Goal: Transaction & Acquisition: Book appointment/travel/reservation

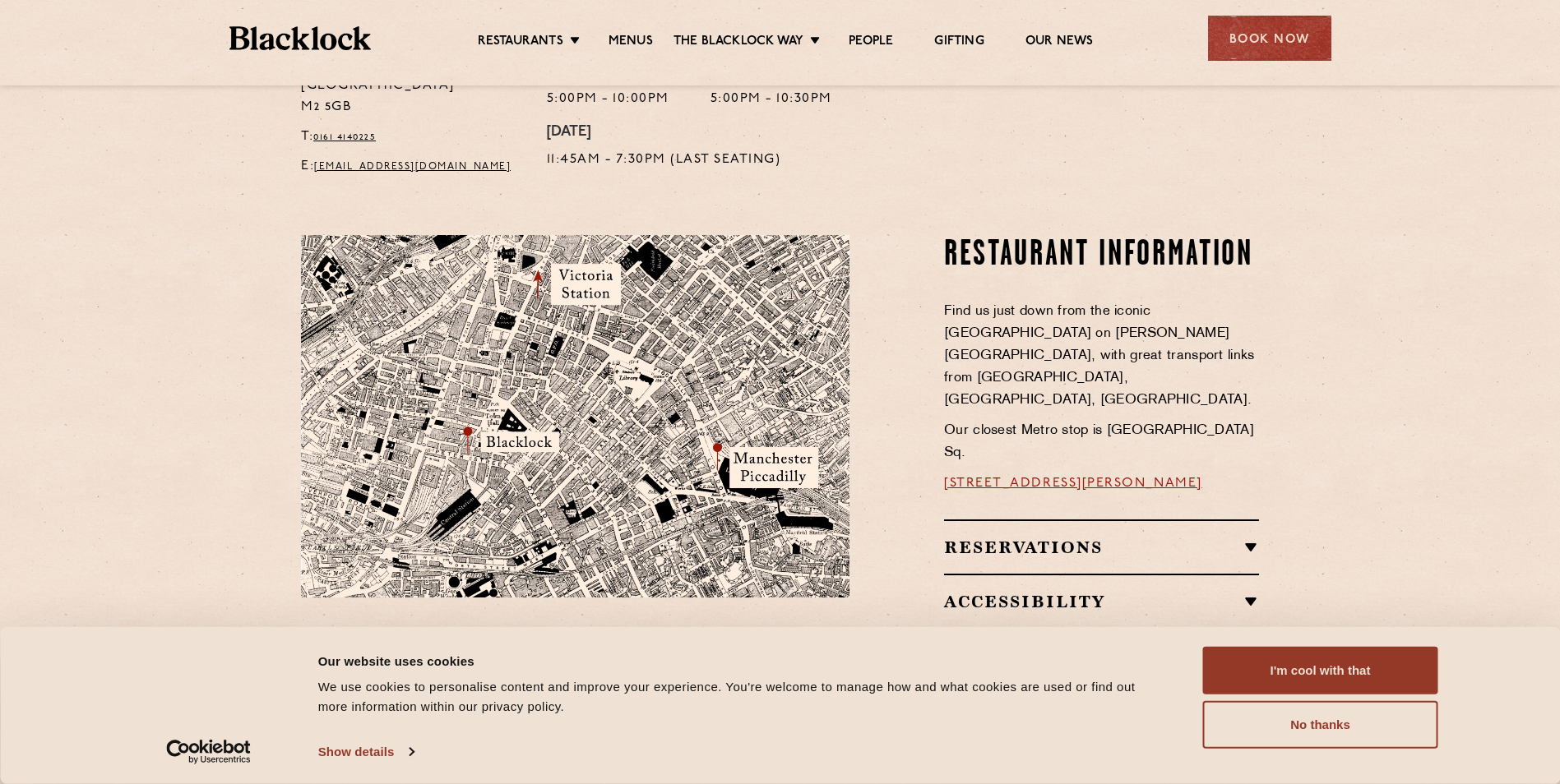
scroll to position [904, 0]
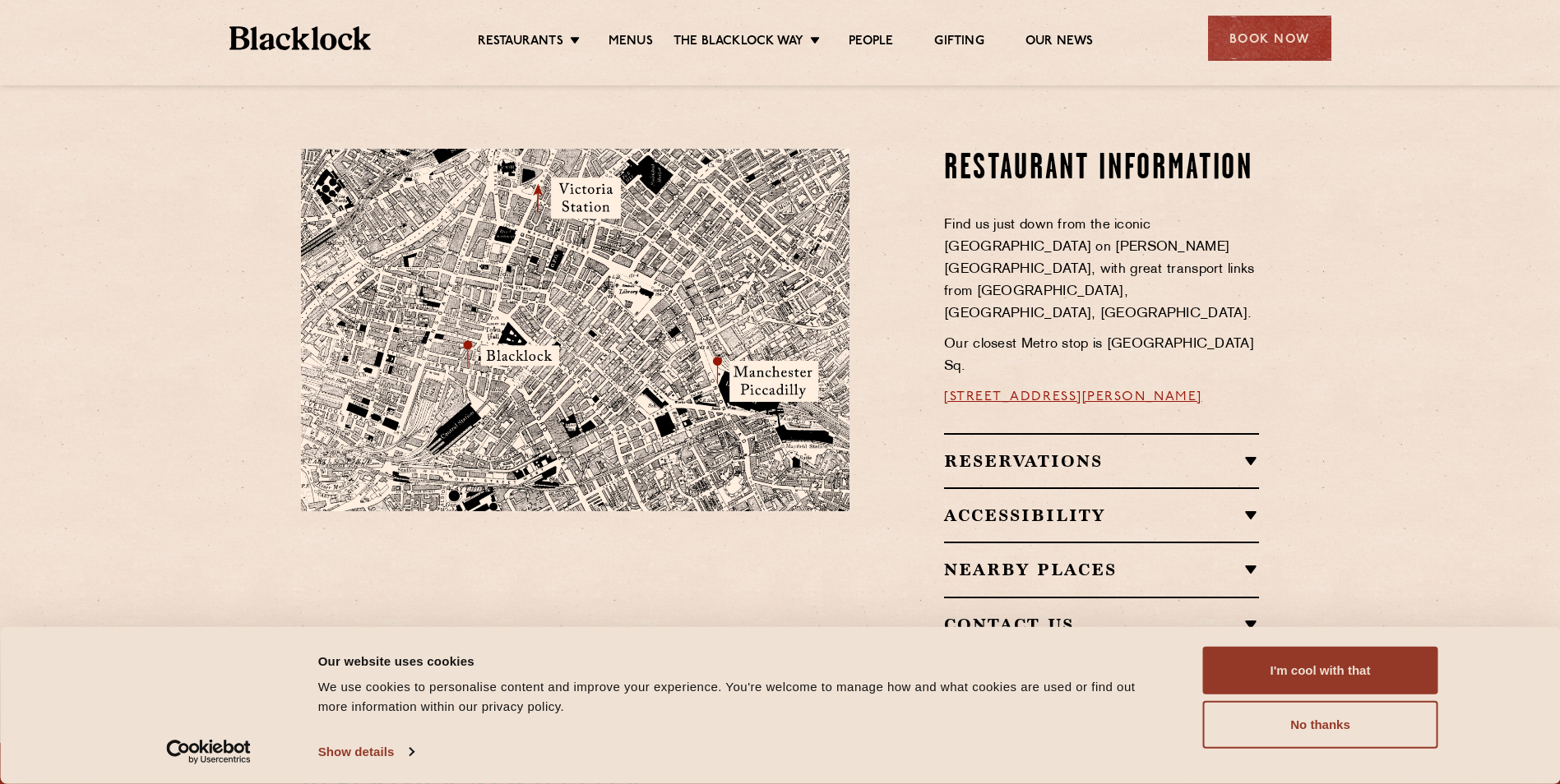
click at [1246, 452] on h2 "Reservations" at bounding box center [1101, 461] width 315 height 20
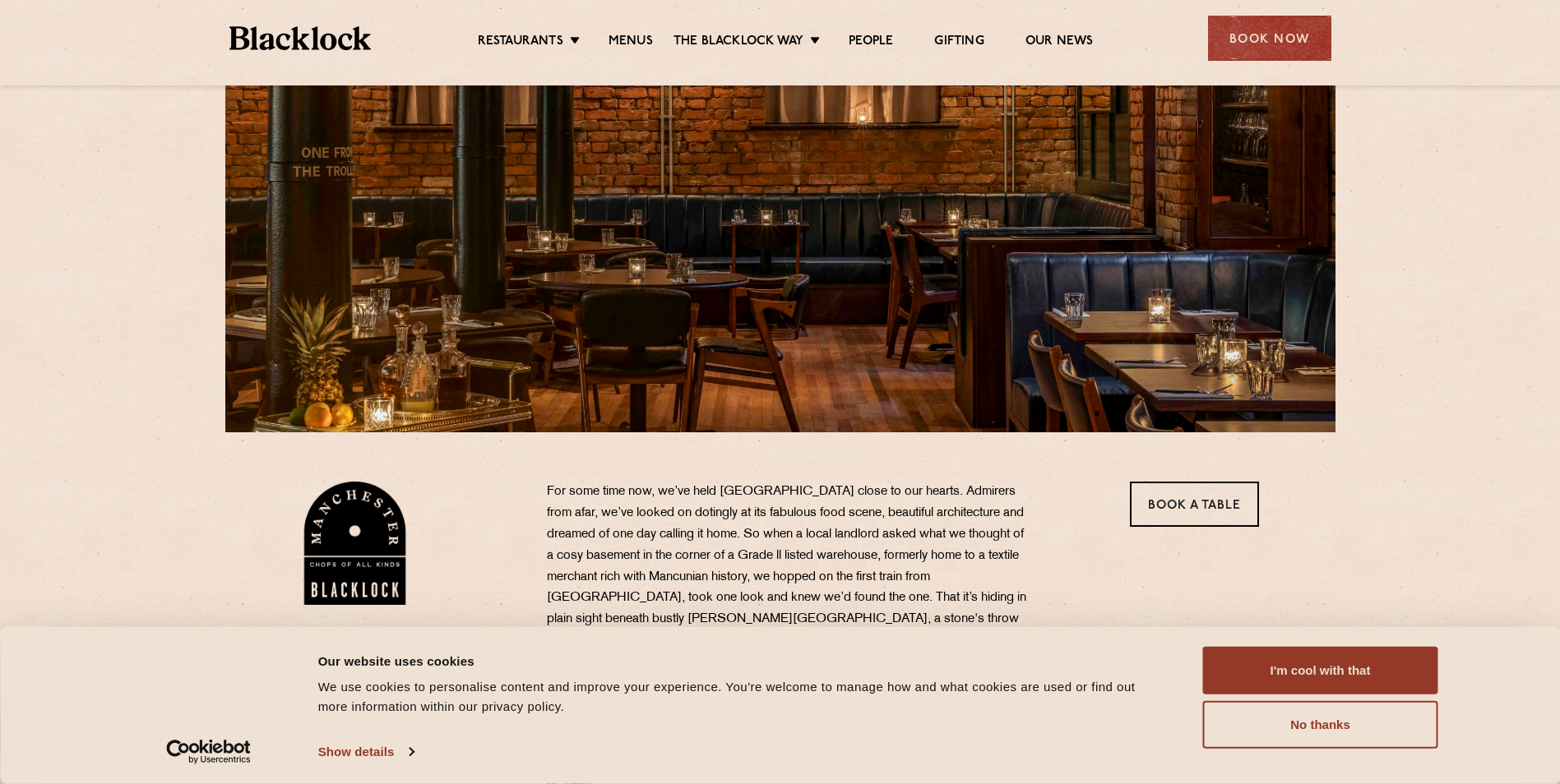
scroll to position [0, 0]
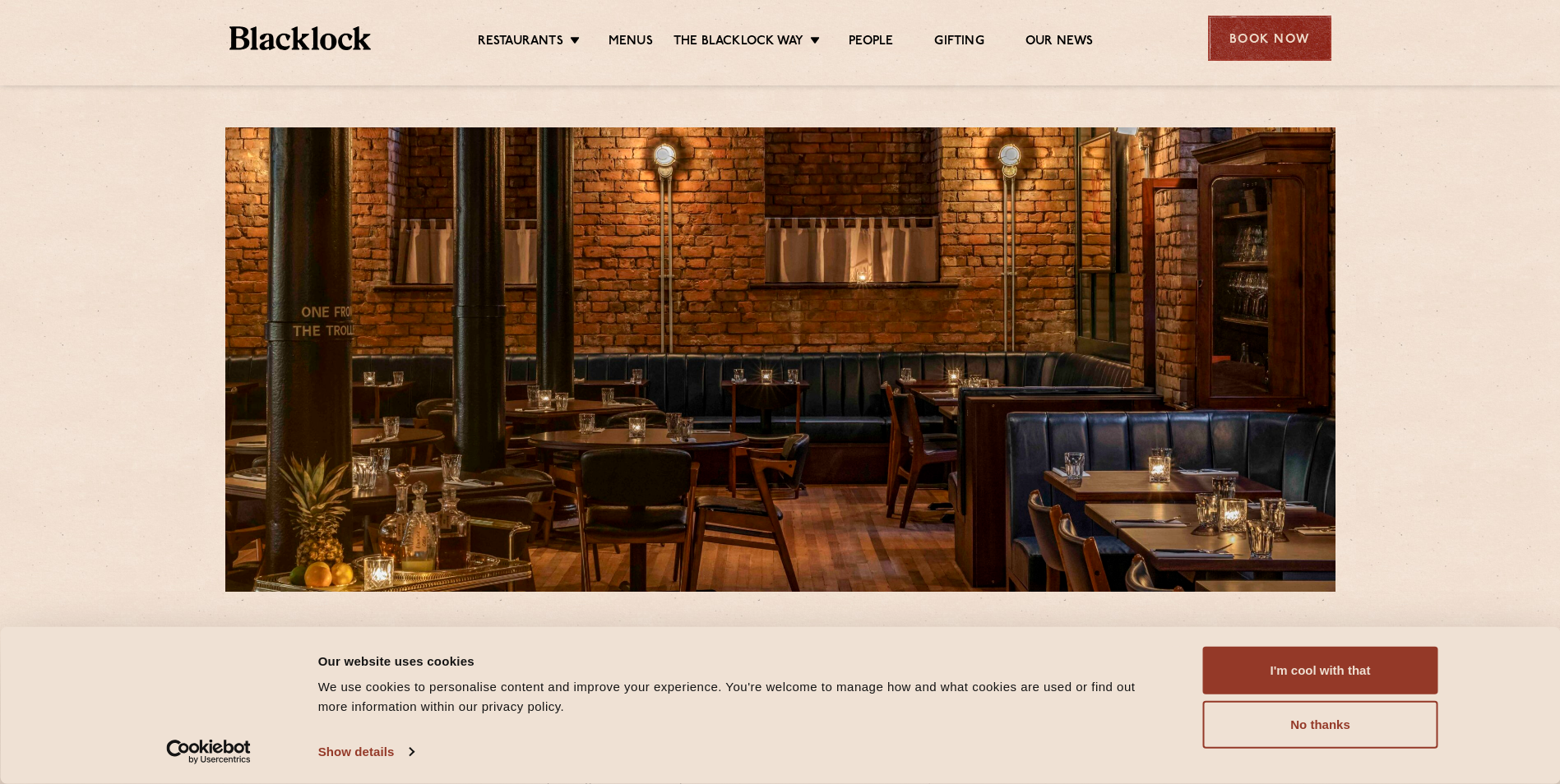
click at [1242, 46] on div "Book Now" at bounding box center [1269, 38] width 124 height 45
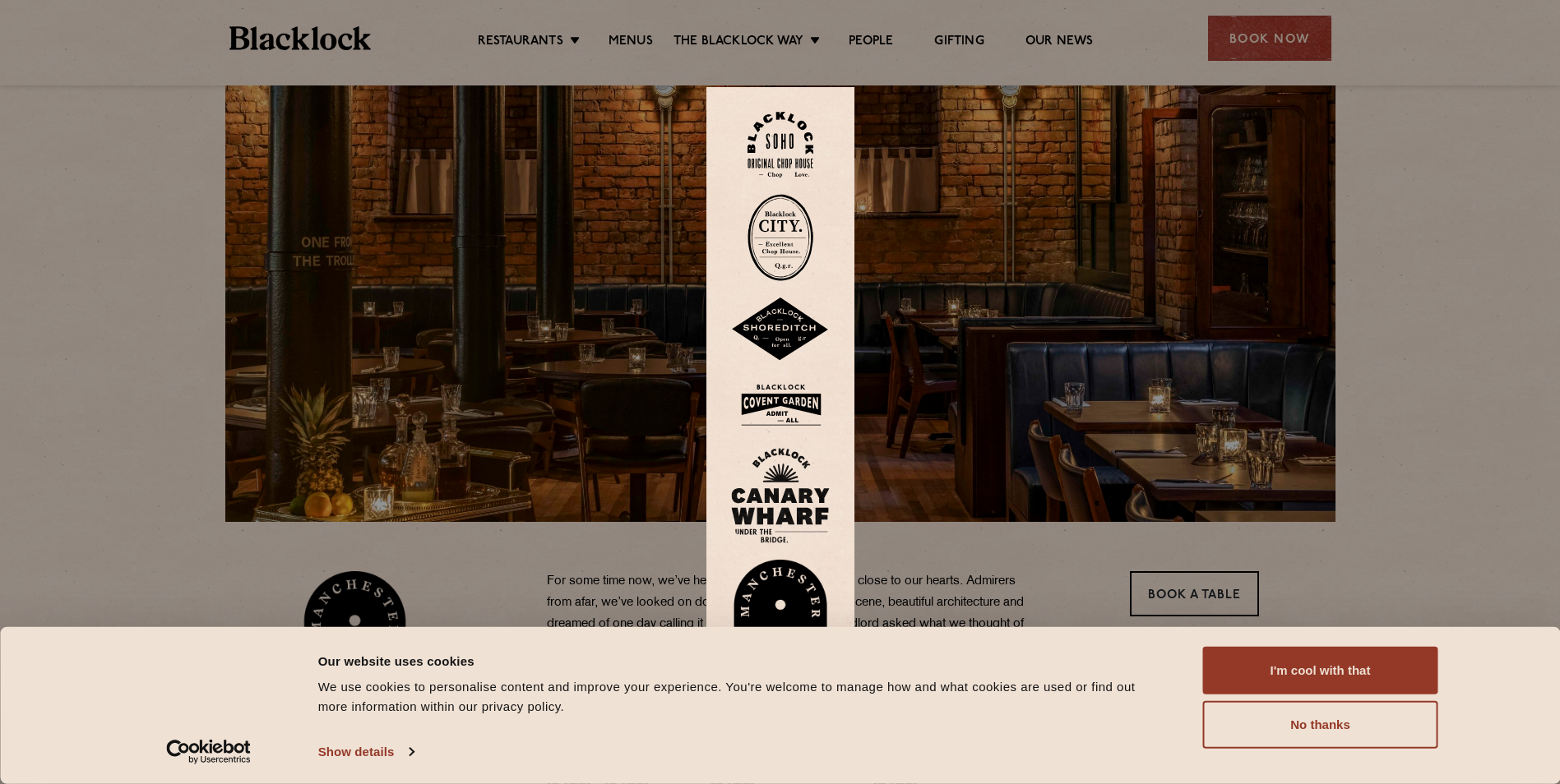
scroll to position [164, 0]
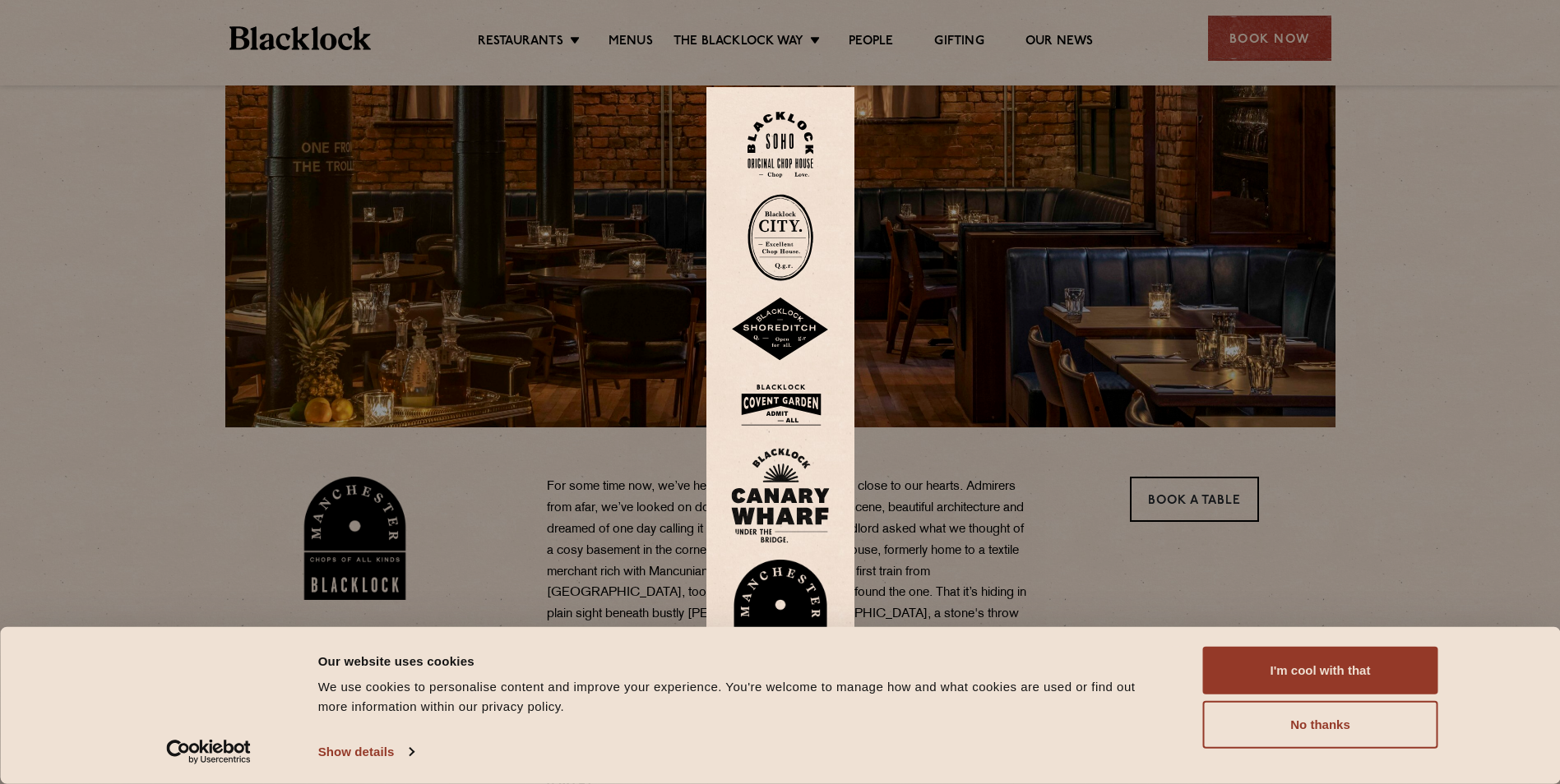
click at [788, 586] on img at bounding box center [780, 616] width 98 height 113
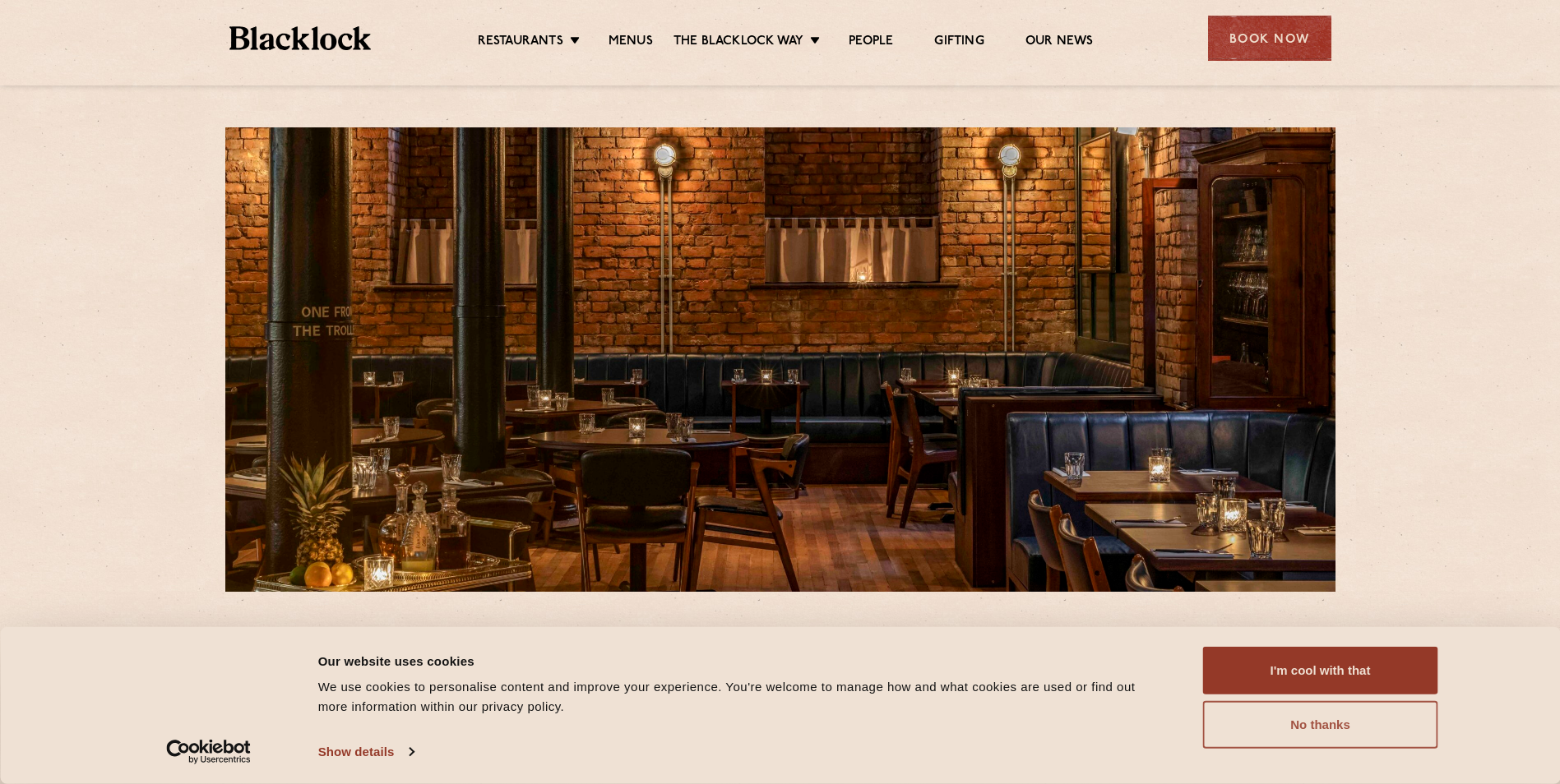
click at [1329, 740] on button "No thanks" at bounding box center [1320, 724] width 235 height 47
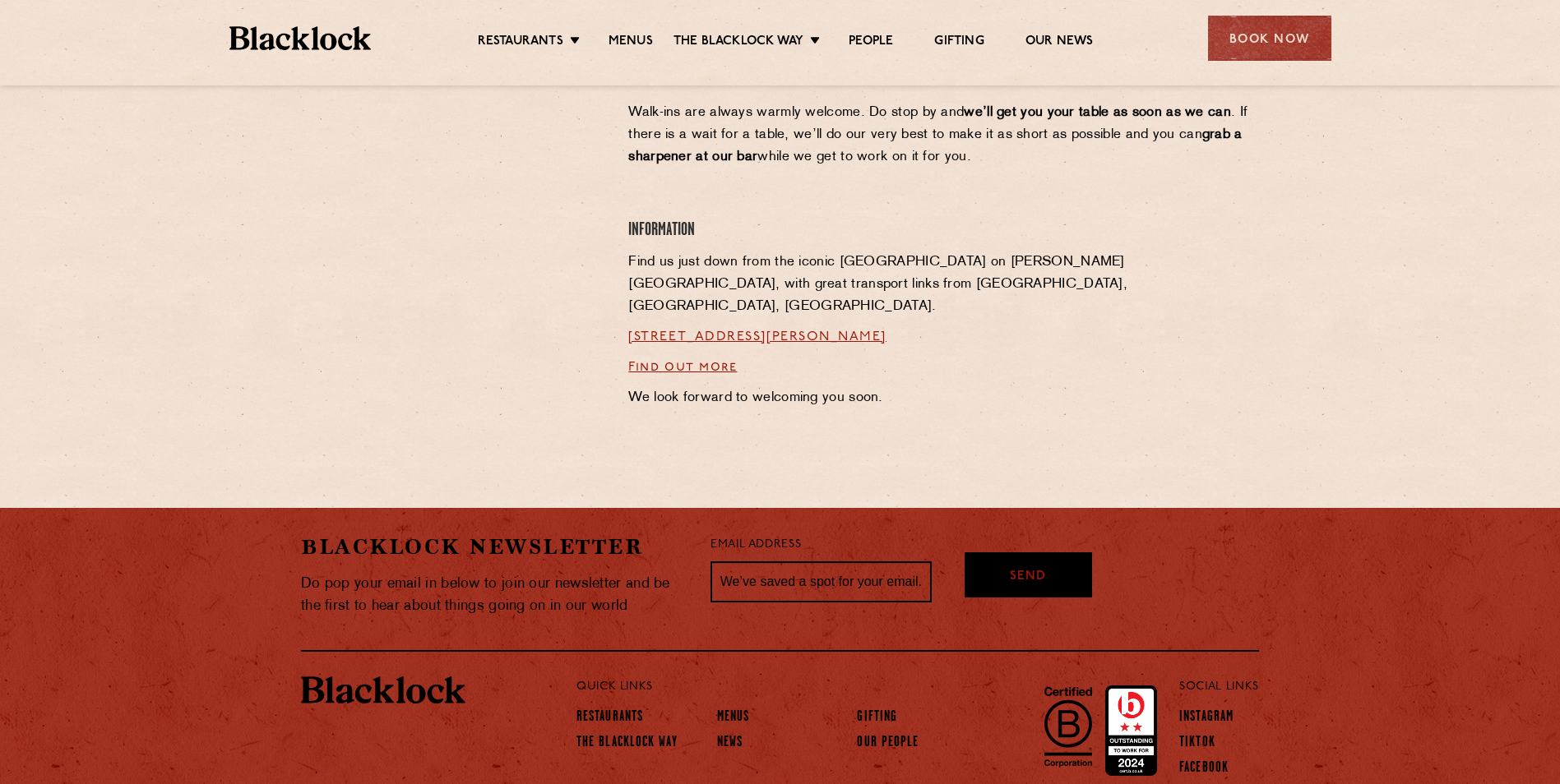
scroll to position [1236, 0]
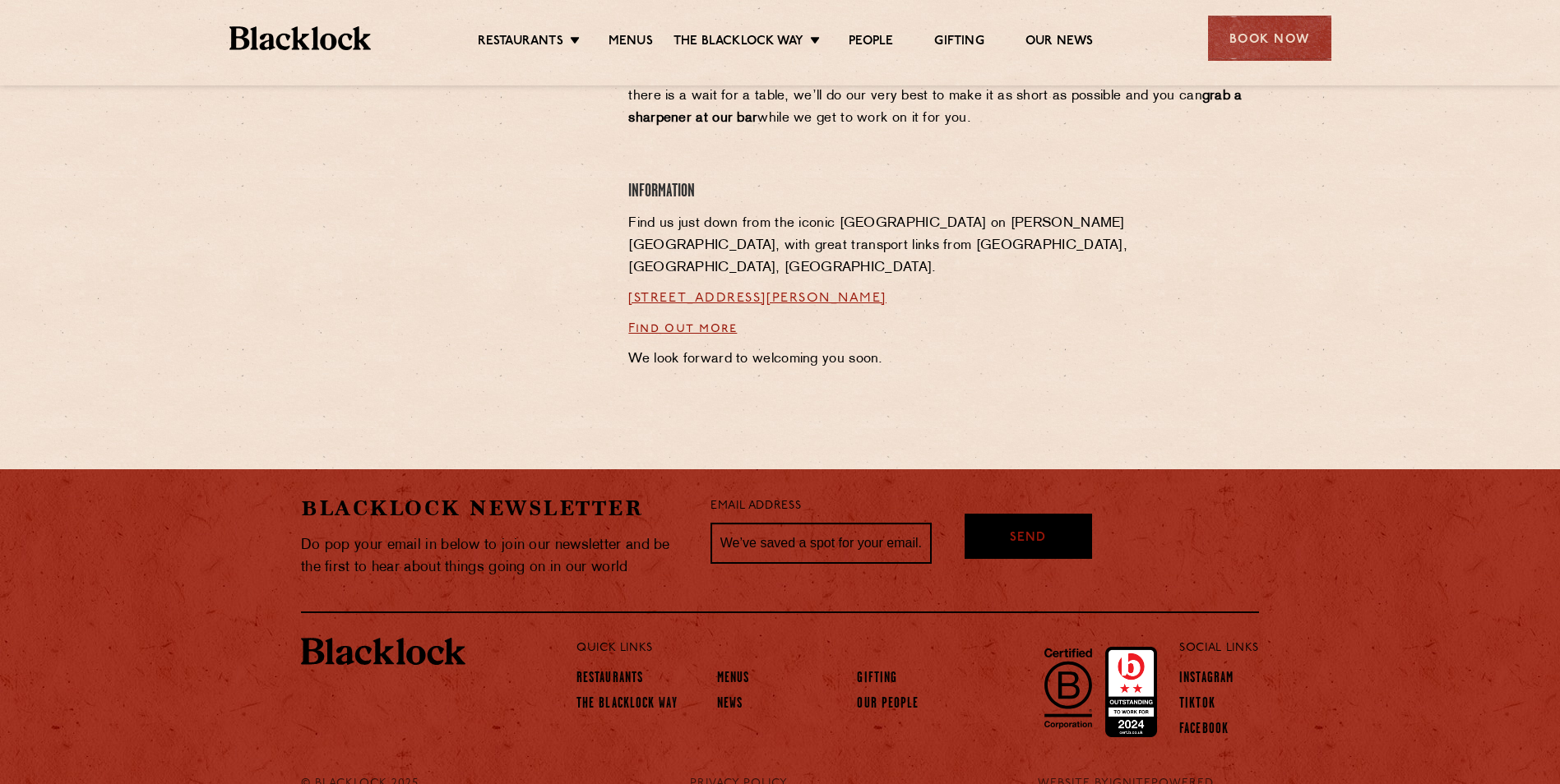
click at [371, 638] on img at bounding box center [383, 652] width 164 height 28
